Goal: Task Accomplishment & Management: Use online tool/utility

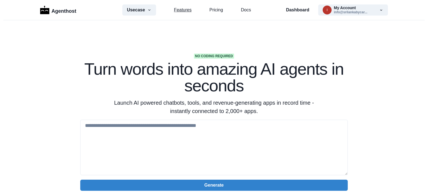
click at [180, 11] on link "Features" at bounding box center [183, 10] width 18 height 7
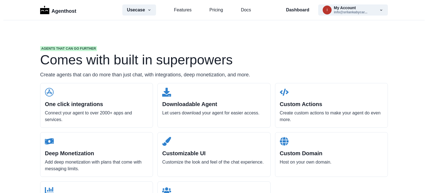
scroll to position [532, 0]
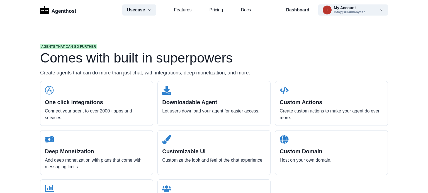
click at [241, 11] on link "Docs" at bounding box center [246, 10] width 10 height 7
click at [52, 9] on p "Agenthost" at bounding box center [64, 10] width 25 height 10
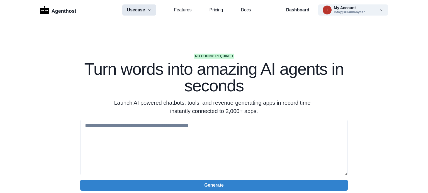
click at [133, 9] on button "Usecase" at bounding box center [139, 9] width 34 height 11
click at [375, 9] on button "i My Account info@srilankabycar..." at bounding box center [353, 9] width 70 height 11
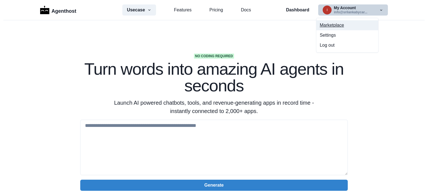
click at [336, 25] on button "Marketplace" at bounding box center [347, 25] width 62 height 10
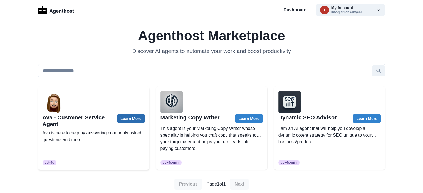
click at [129, 117] on link "Learn More" at bounding box center [131, 118] width 28 height 9
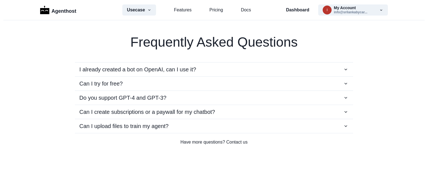
scroll to position [1058, 0]
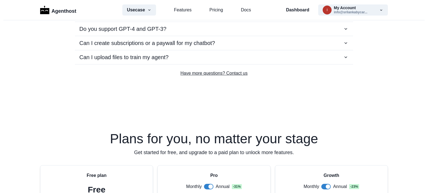
click at [206, 71] on p "Have more questions? Contact us" at bounding box center [213, 73] width 347 height 7
click at [236, 71] on p "Have more questions? Contact us" at bounding box center [213, 73] width 347 height 7
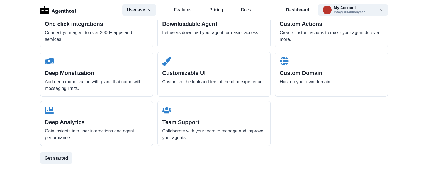
scroll to position [560, 0]
